Goal: Task Accomplishment & Management: Use online tool/utility

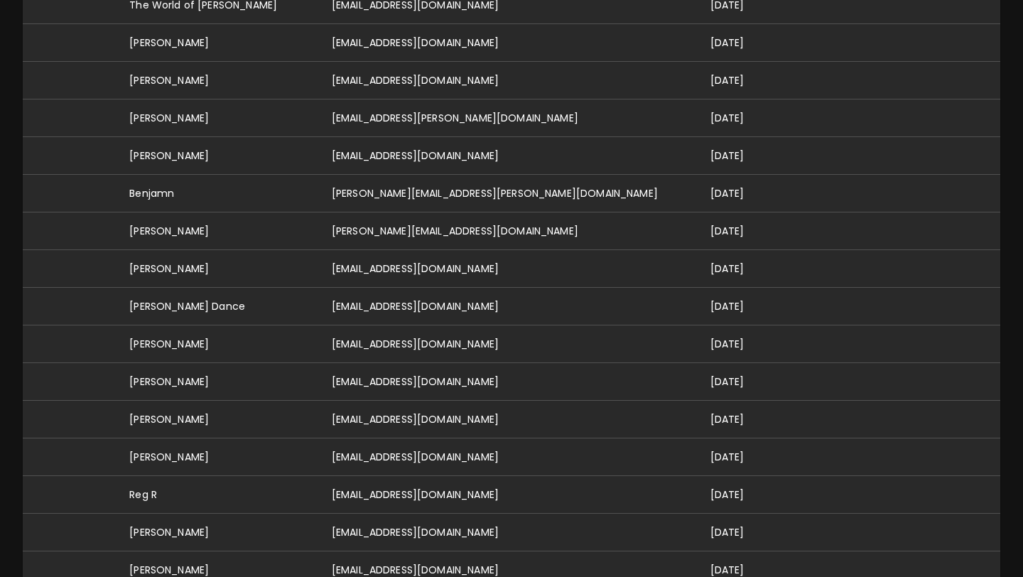
scroll to position [621, 0]
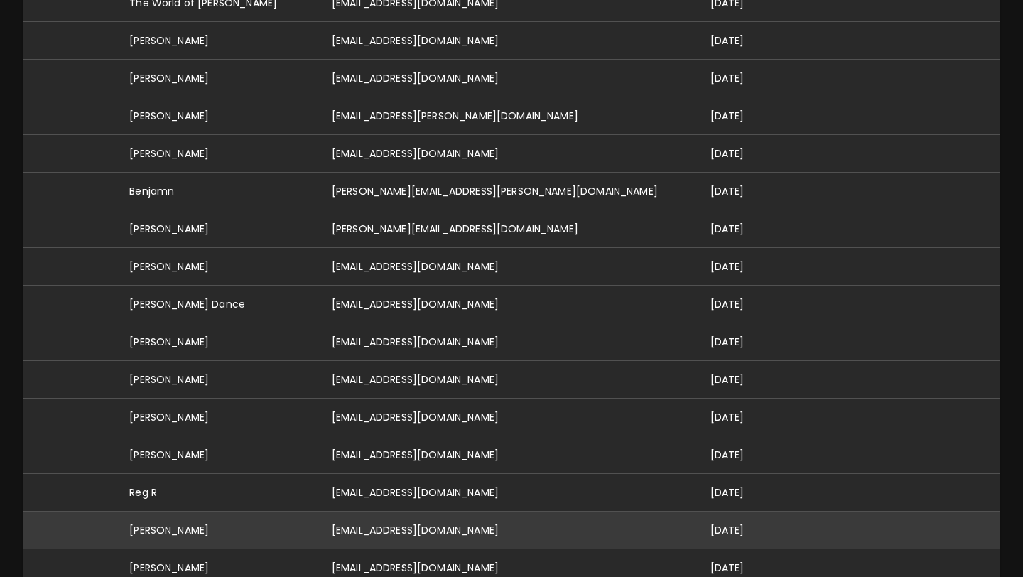
click at [308, 511] on td "[PERSON_NAME]" at bounding box center [219, 530] width 202 height 38
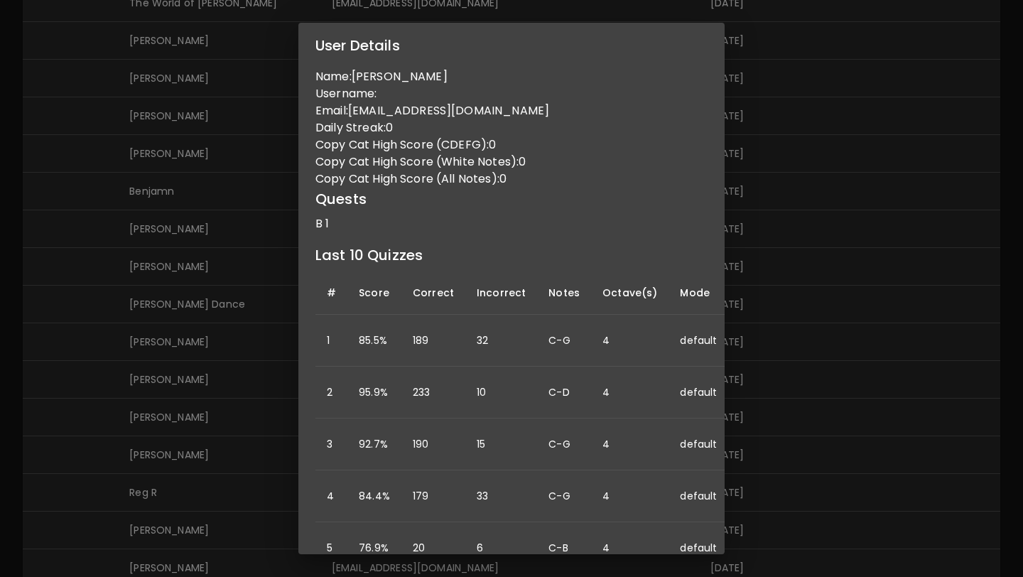
click at [264, 421] on div "User Details Name: Bernie Belmonti Username: Email: berniebelmonti@gmail.com Da…" at bounding box center [511, 288] width 1023 height 577
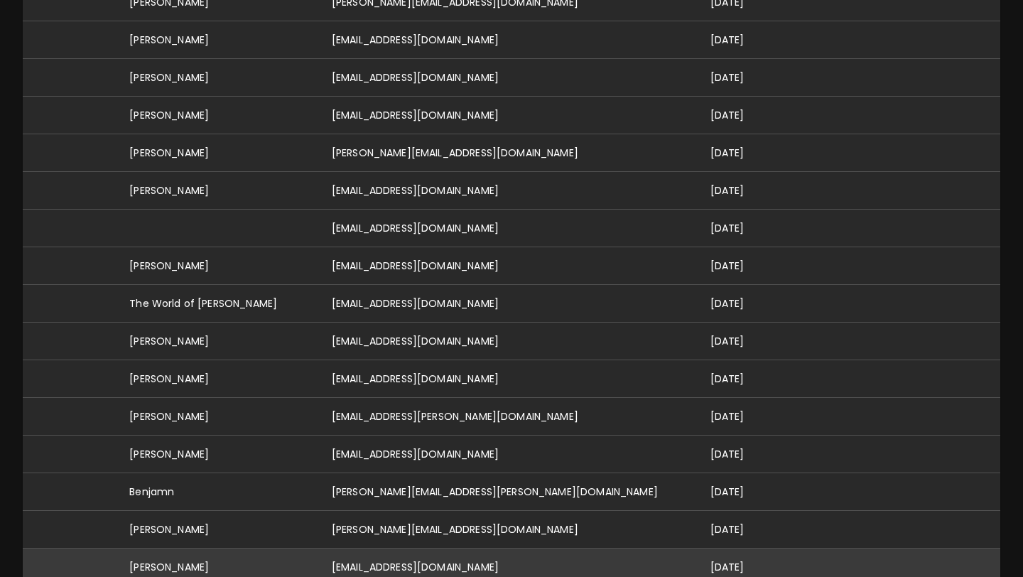
scroll to position [0, 0]
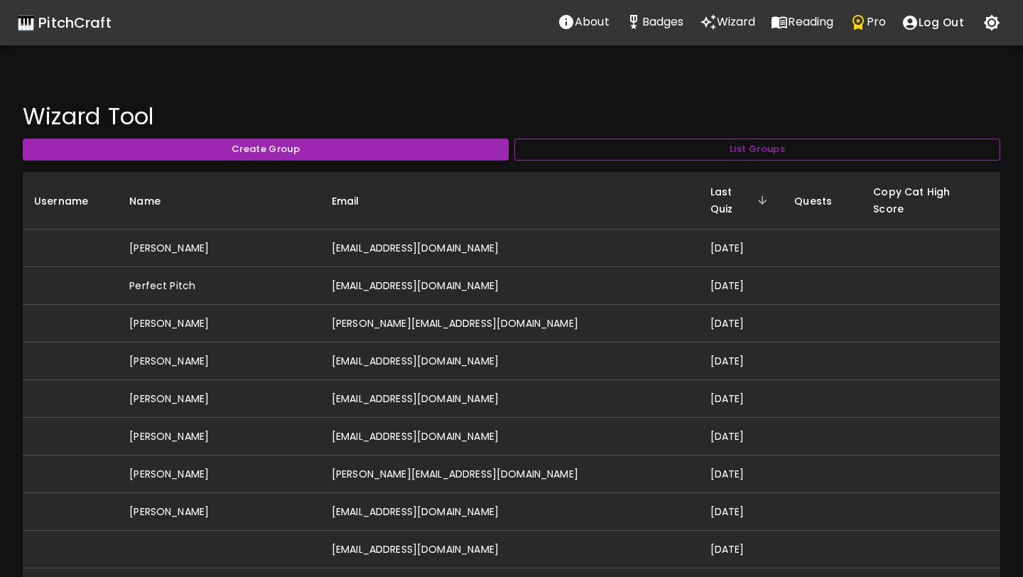
click at [749, 143] on button "List Groups" at bounding box center [757, 149] width 486 height 22
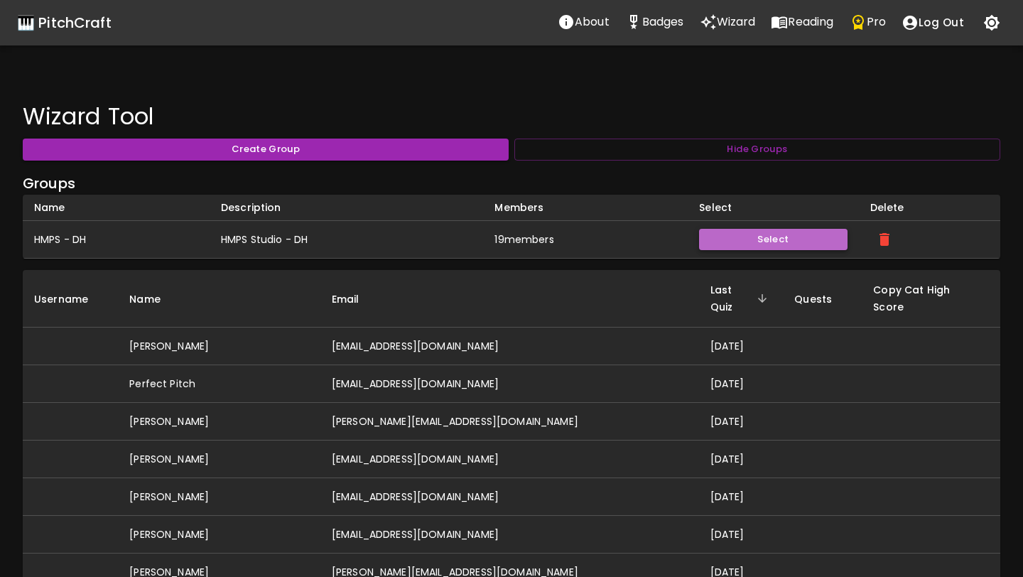
click at [759, 237] on button "Select" at bounding box center [773, 240] width 148 height 22
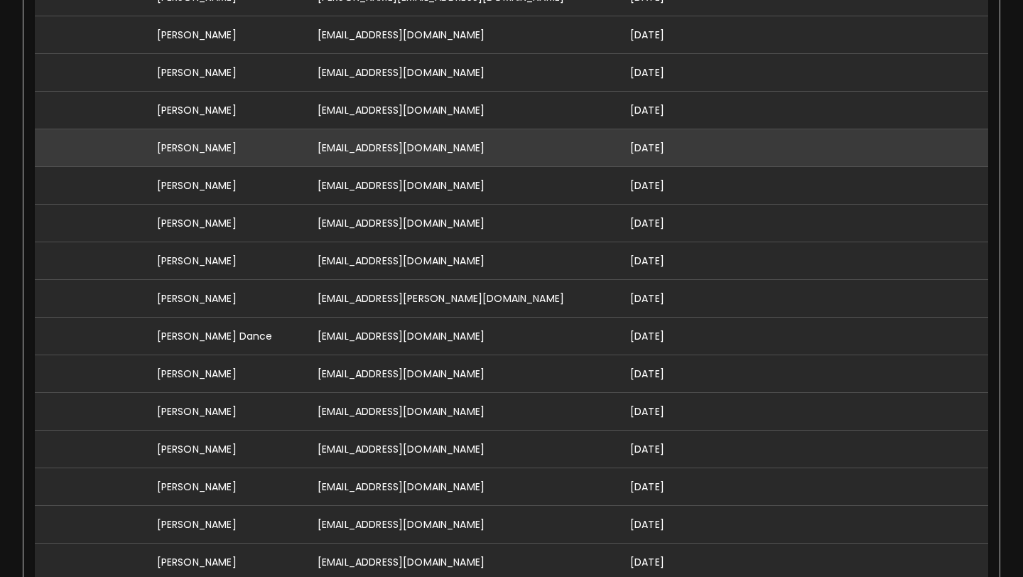
scroll to position [497, 0]
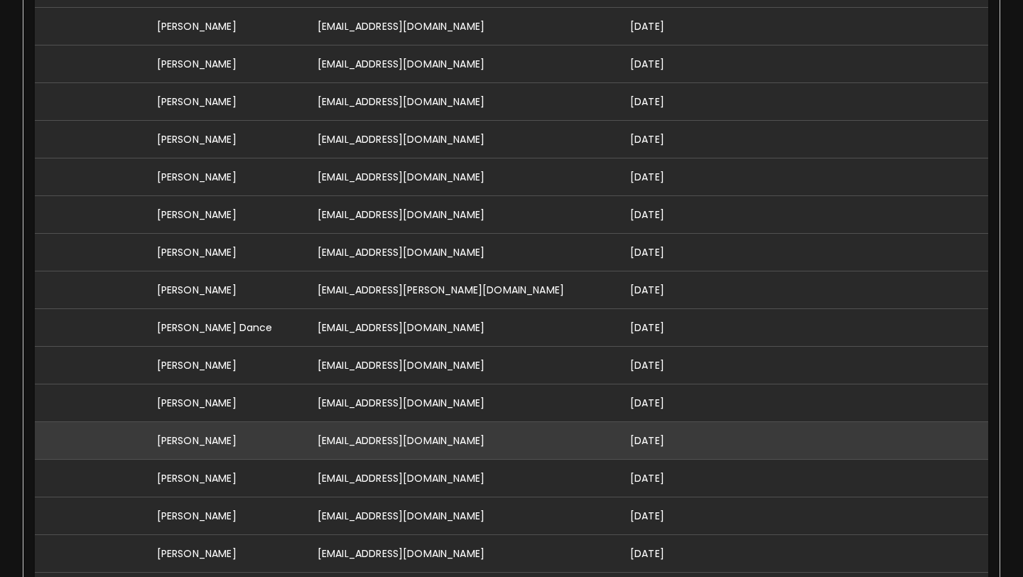
click at [428, 441] on td "[EMAIL_ADDRESS][DOMAIN_NAME]" at bounding box center [462, 441] width 313 height 38
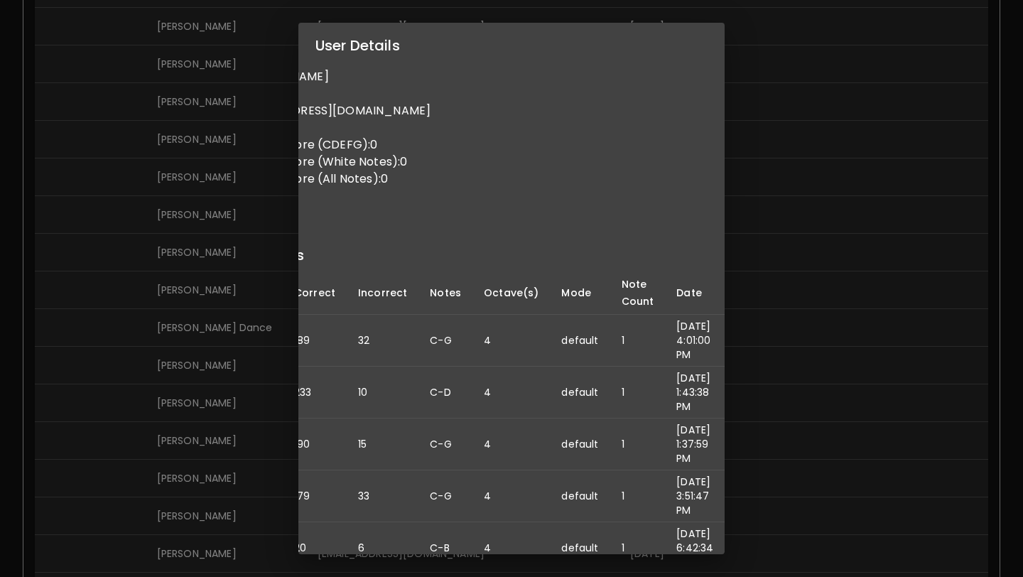
scroll to position [0, 0]
